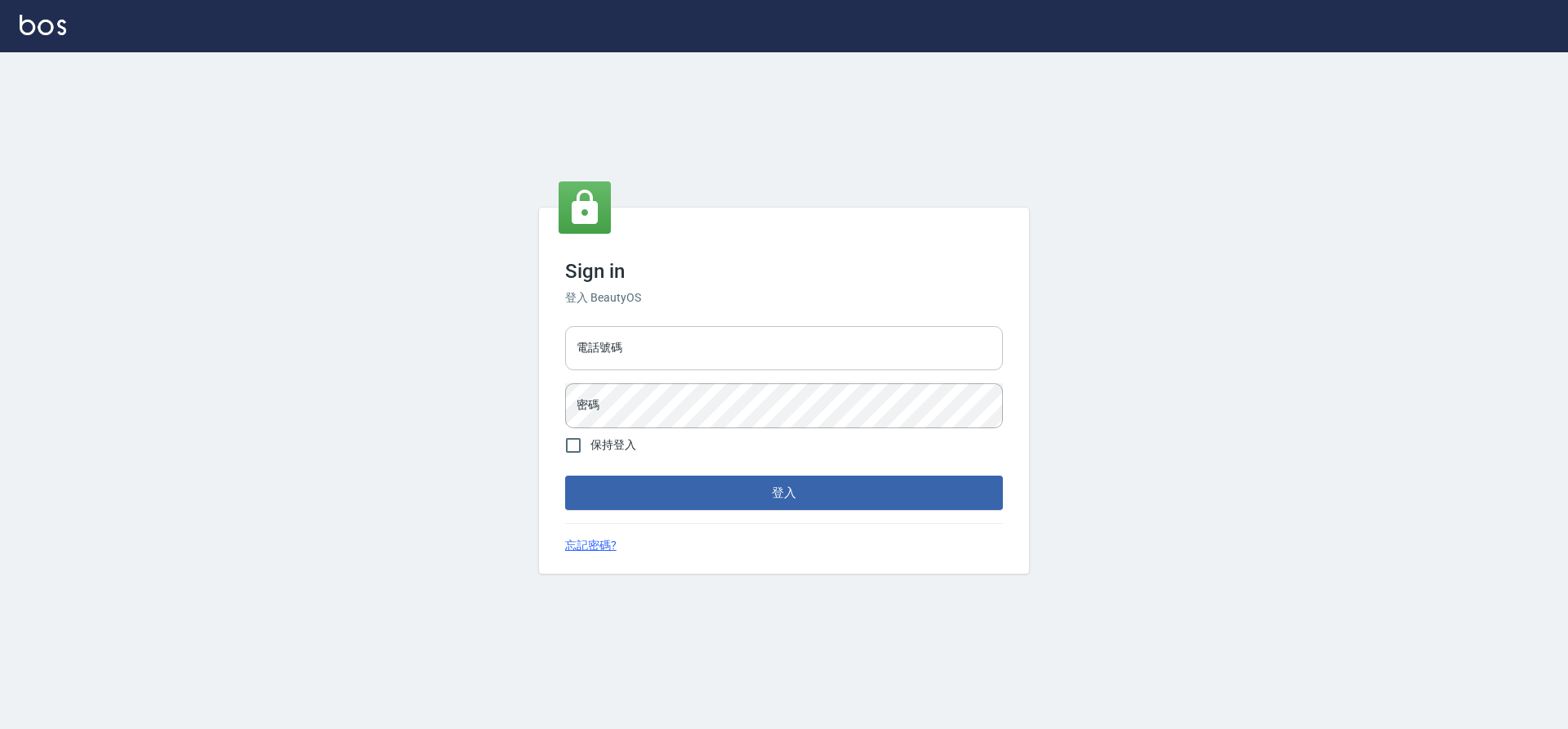
click at [603, 331] on div "電話號碼 電話號碼" at bounding box center [784, 348] width 438 height 44
type input "7805667"
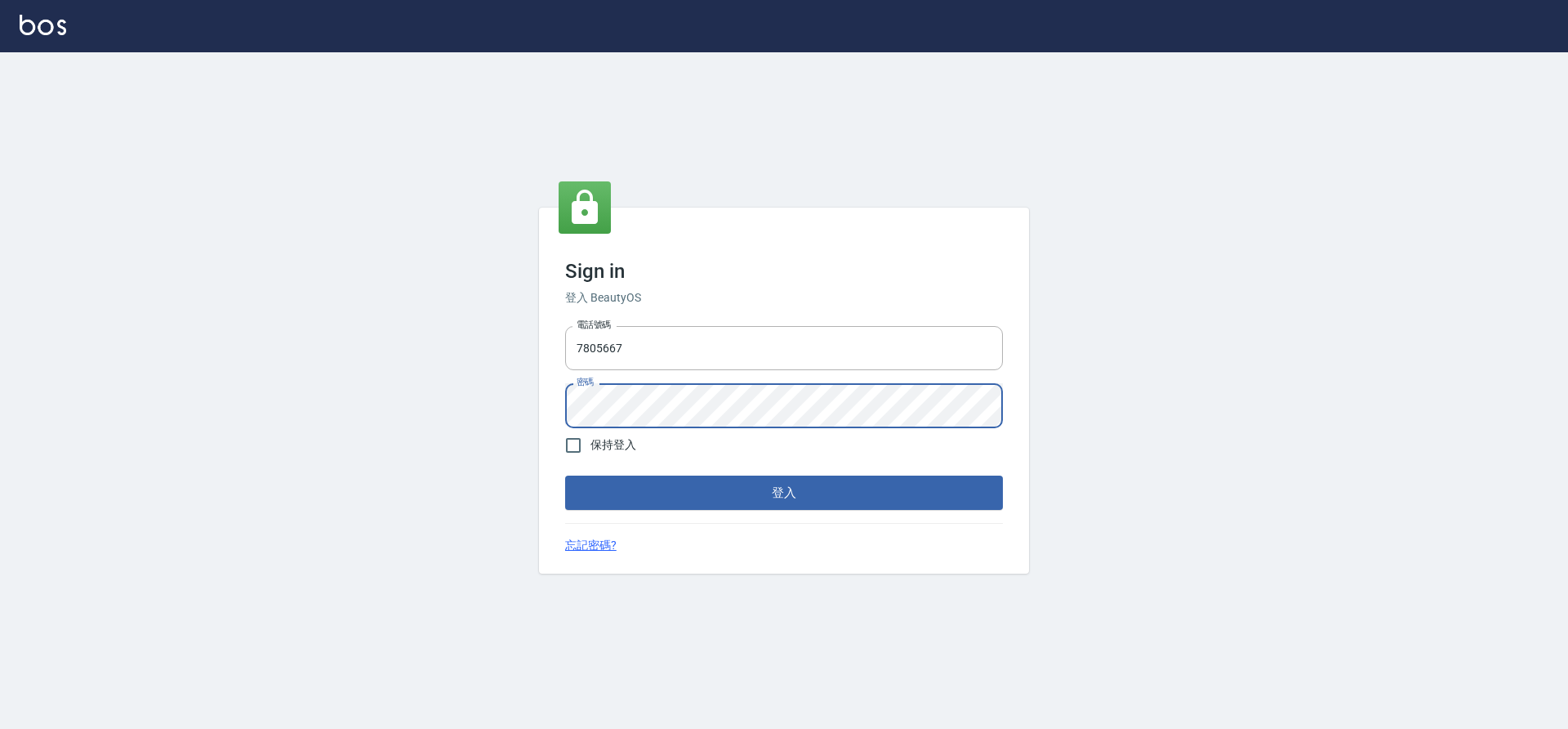
click at [565, 475] on button "登入" at bounding box center [784, 492] width 438 height 34
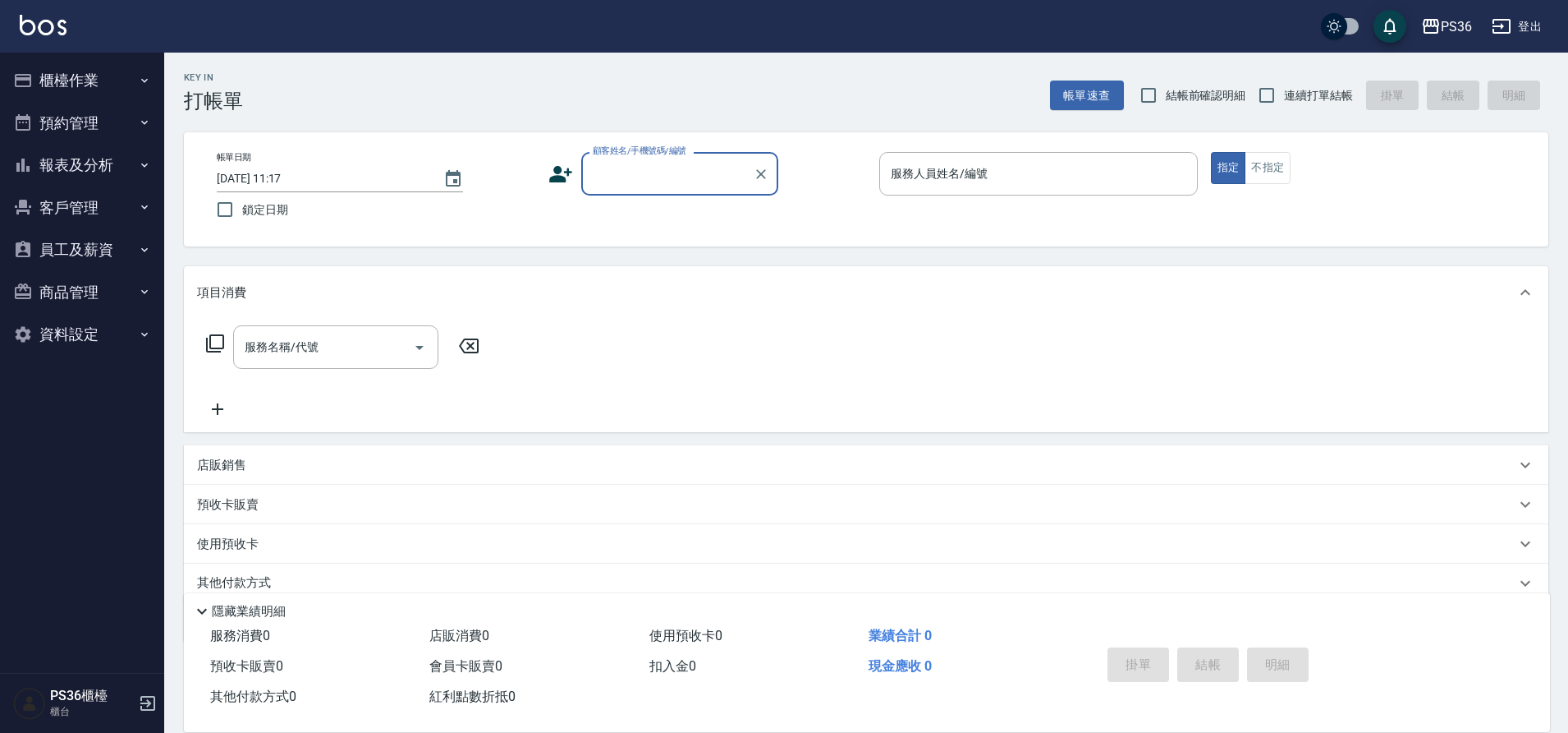
click at [66, 88] on button "櫃檯作業" at bounding box center [82, 81] width 151 height 43
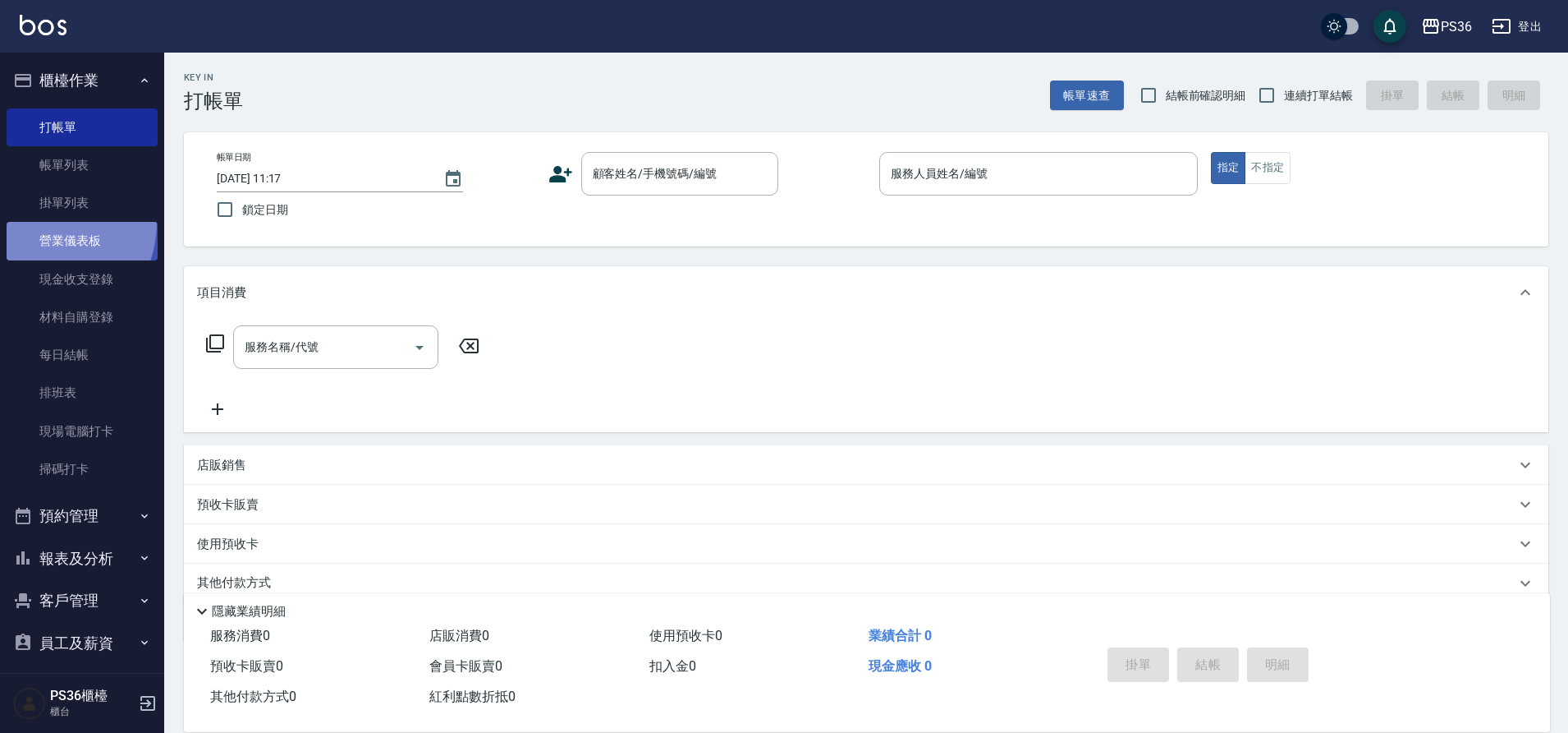
drag, startPoint x: 66, startPoint y: 88, endPoint x: 37, endPoint y: 222, distance: 137.1
click at [37, 222] on link "營業儀表板" at bounding box center [82, 241] width 151 height 37
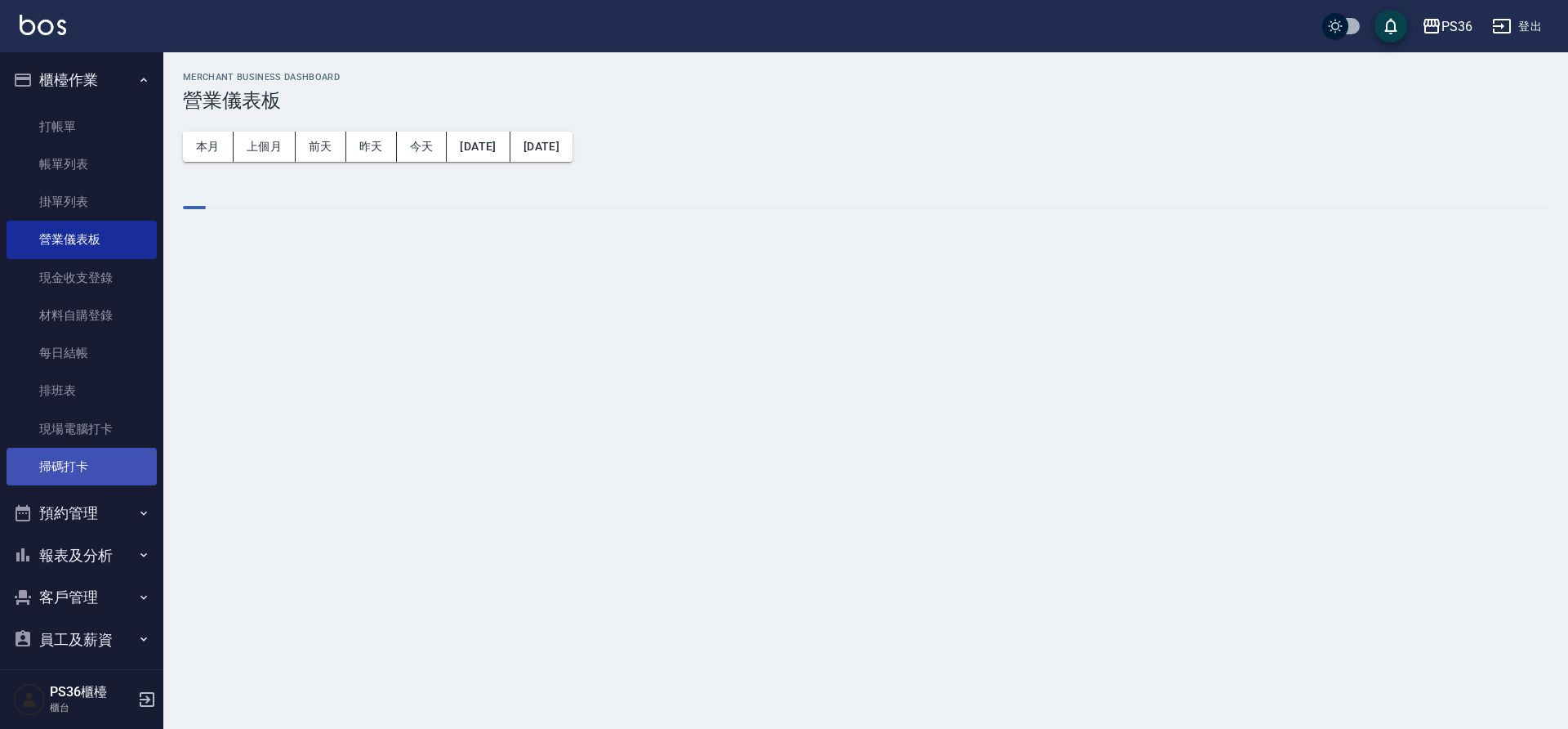
click at [102, 458] on link "掃碼打卡" at bounding box center [81, 466] width 150 height 37
